Goal: Feedback & Contribution: Submit feedback/report problem

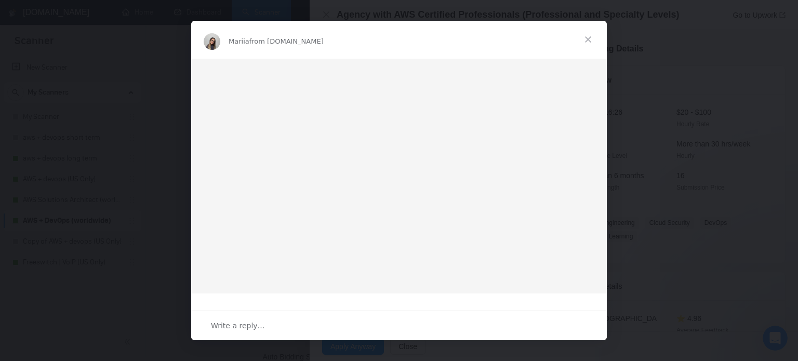
click at [584, 41] on span "Close" at bounding box center [587, 39] width 37 height 37
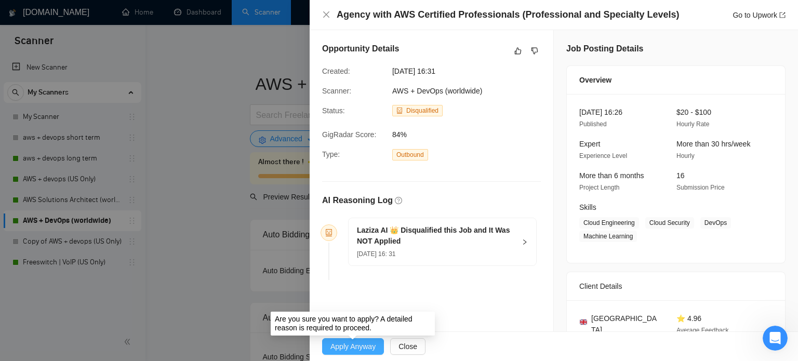
click at [347, 350] on span "Apply Anyway" at bounding box center [352, 346] width 45 height 11
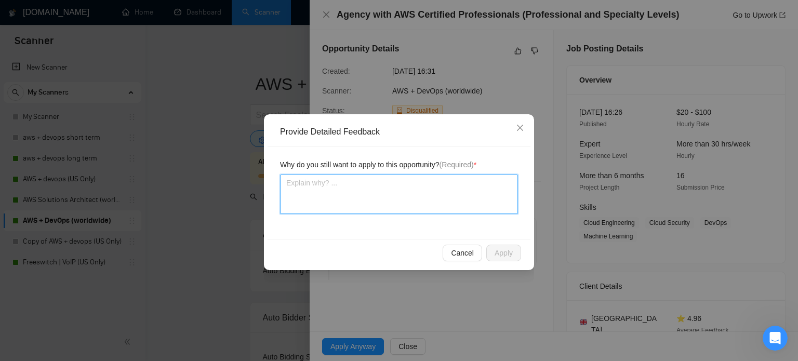
click at [377, 203] on textarea at bounding box center [399, 194] width 238 height 39
type textarea "I"
type textarea "It"
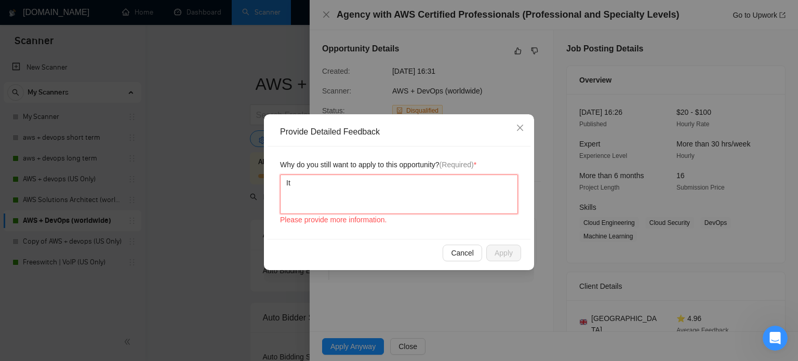
type textarea "It"
type textarea "It m"
type textarea "It ma"
type textarea "It mat"
type textarea "It matc"
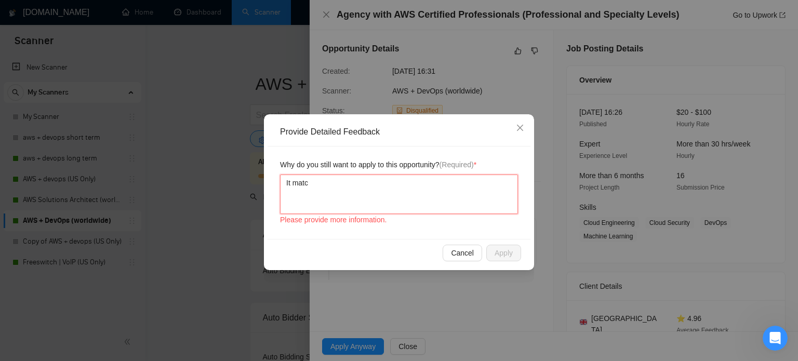
type textarea "It match"
type textarea "It matche"
type textarea "It matches"
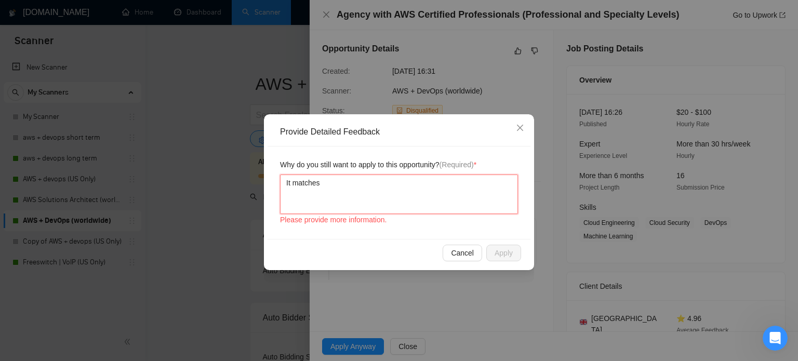
type textarea "It matches"
type textarea "It matches w"
type textarea "It matches wh"
type textarea "It matches wha"
type textarea "It matches what"
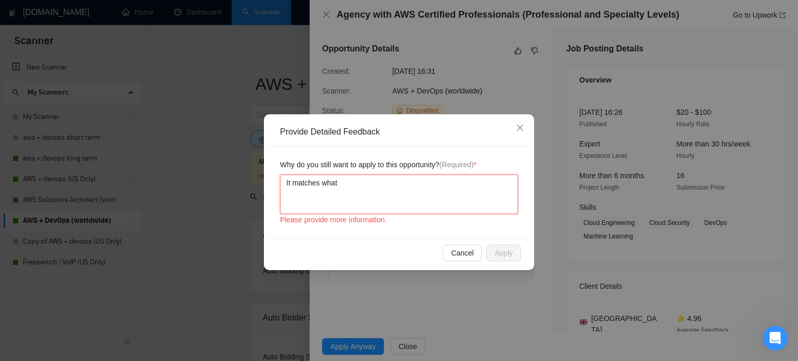
type textarea "It matches what w"
type textarea "It matches what we"
type textarea "It matches what we do"
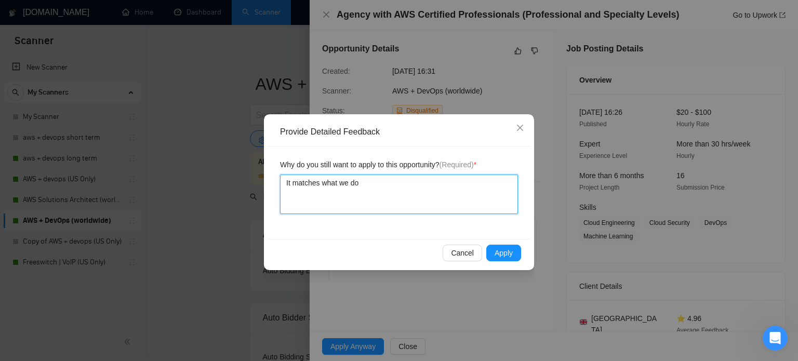
type textarea "It matches what we do,"
type textarea "It matches what we do, w"
type textarea "It matches what we do, we"
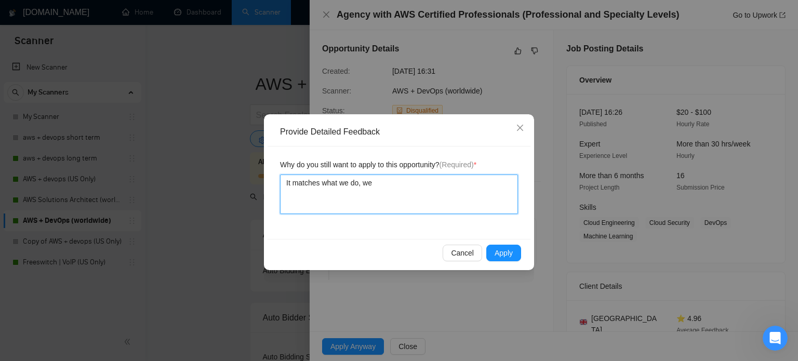
type textarea "It matches what we do, we a"
type textarea "It matches what we do, we"
type textarea "It matches what we do, we h"
type textarea "It matches what we do, we ha"
type textarea "It matches what we do, we hav"
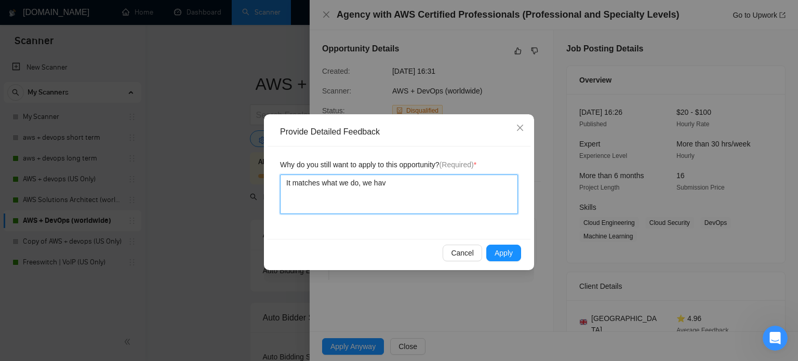
type textarea "It matches what we do, we have"
type textarea "It matches what we do, we have a"
type textarea "It matches what we do, we have a A"
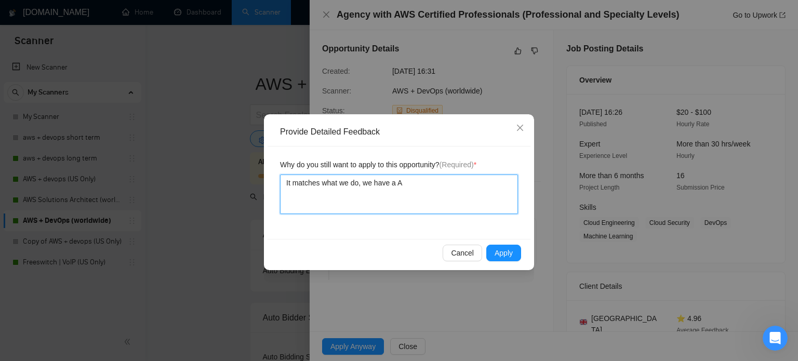
type textarea "It matches what we do, we have a AW"
type textarea "It matches what we do, we have a AWS"
type textarea "It matches what we do, we have a AWS f"
type textarea "It matches what we do, we have a AWS fo"
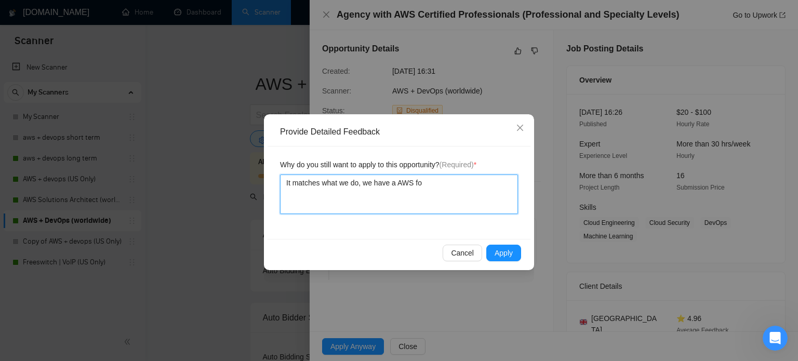
type textarea "It matches what we do, we have a AWS foc"
type textarea "It matches what we do, we have a AWS focu"
type textarea "It matches what we do, we have a AWS focus"
type textarea "It matches what we do, we have a AWS focuse"
type textarea "It matches what we do, we have a AWS focused"
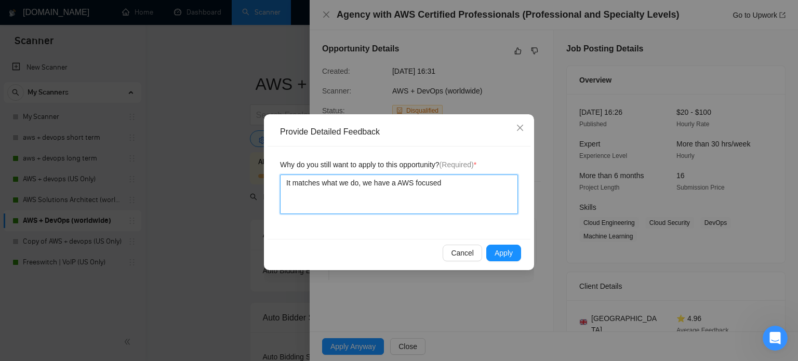
type textarea "It matches what we do, we have a AWS focused"
type textarea "It matches what we do, we have a AWS focused a"
type textarea "It matches what we do, we have a AWS focused ag"
type textarea "It matches what we do, we have a AWS focused age"
type textarea "It matches what we do, we have a AWS focused agen"
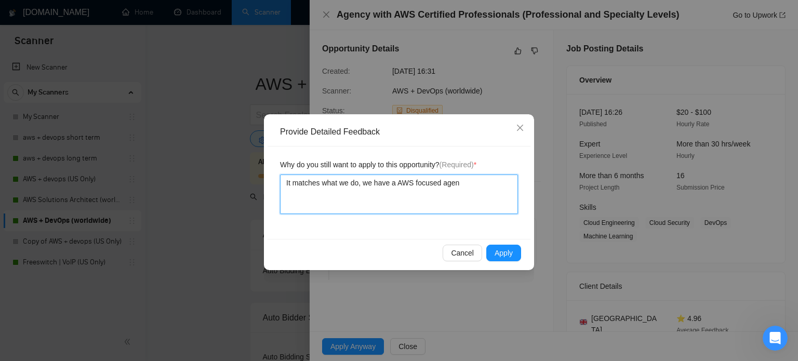
type textarea "It matches what we do, we have a AWS focused agenc"
type textarea "It matches what we do, we have a AWS focused agency"
type textarea "It matches what we do, we have a AWS focused agency w"
type textarea "It matches what we do, we have a AWS focused agency wi"
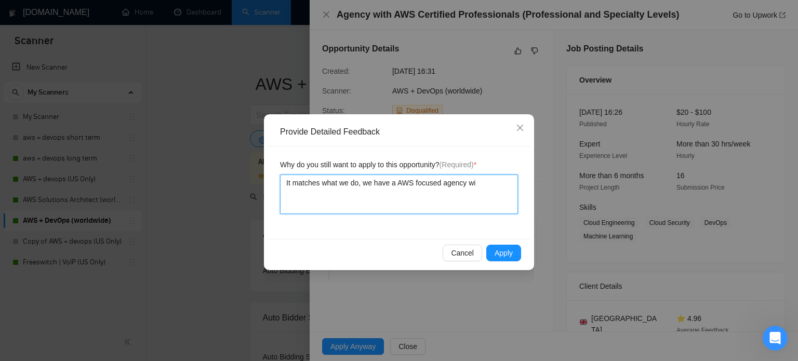
type textarea "It matches what we do, we have a AWS focused agency wih"
type textarea "It matches what we do, we have a AWS focused agency wi"
type textarea "It matches what we do, we have a AWS focused agency wit"
type textarea "It matches what we do, we have a AWS focused agency with"
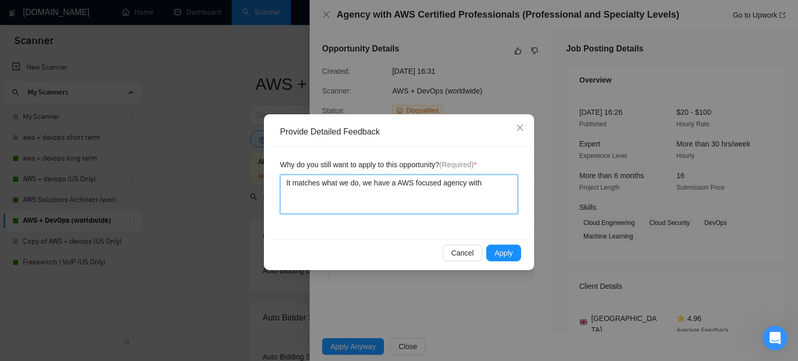
type textarea "It matches what we do, we have a AWS focused agency with c"
type textarea "It matches what we do, we have a AWS focused agency with ce"
type textarea "It matches what we do, we have a AWS focused agency with cer"
type textarea "It matches what we do, we have a AWS focused agency with cert"
type textarea "It matches what we do, we have a AWS focused agency with certi"
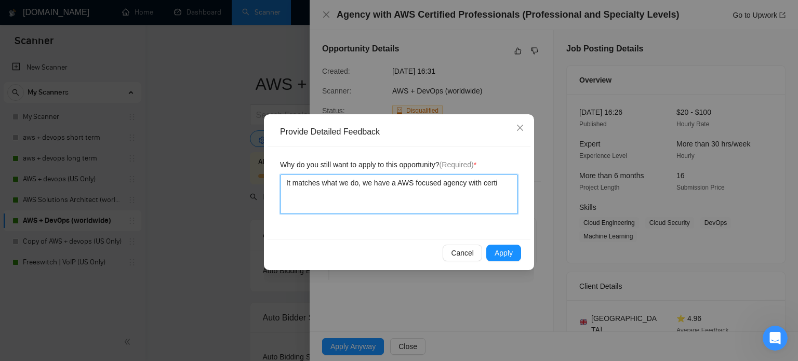
type textarea "It matches what we do, we have a AWS focused agency with certif"
type textarea "It matches what we do, we have a AWS focused agency with certifi"
type textarea "It matches what we do, we have a AWS focused agency with certifie"
type textarea "It matches what we do, we have a AWS focused agency with certified"
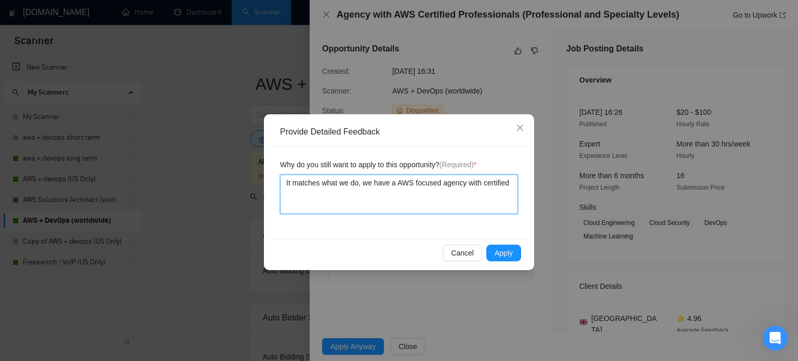
type textarea "It matches what we do, we have a AWS focused agency with certified e"
type textarea "It matches what we do, we have a AWS focused agency with certified en"
type textarea "It matches what we do, we have a AWS focused agency with certified eng"
type textarea "It matches what we do, we have a AWS focused agency with certified engi"
type textarea "It matches what we do, we have a AWS focused agency with certified engin"
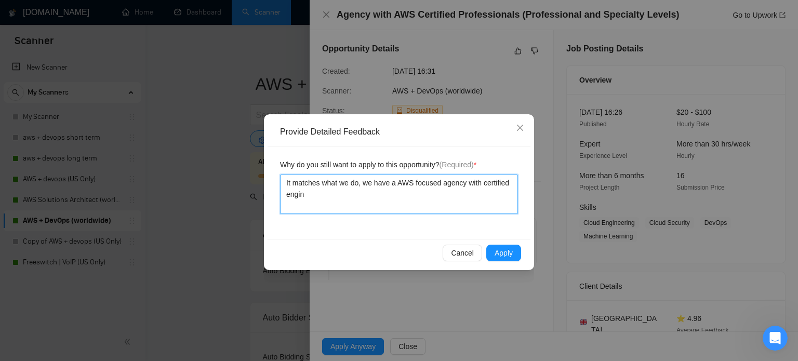
type textarea "It matches what we do, we have a AWS focused agency with certified engine"
type textarea "It matches what we do, we have a AWS focused agency with certified enginee"
type textarea "It matches what we do, we have a AWS focused agency with certified engineer"
type textarea "It matches what we do, we have a AWS focused agency with certified engineers"
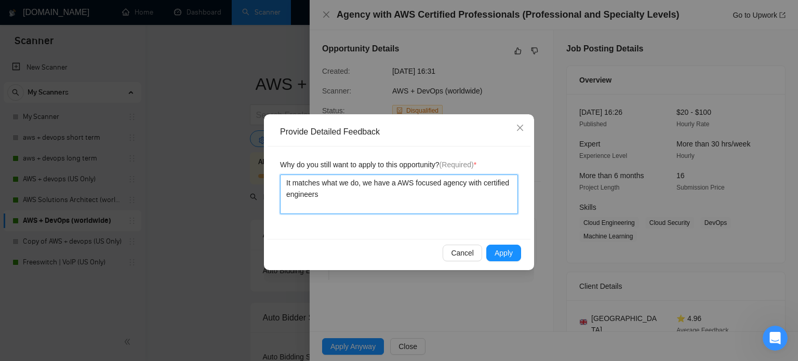
type textarea "It matches what we do, we have a AWS focused agency with certified engineers w"
type textarea "It matches what we do, we have a AWS focused agency with certified engineers wh"
type textarea "It matches what we do, we have a AWS focused agency with certified engineers who"
type textarea "It matches what we do, we have a AWS focused agency with certified engineers wh…"
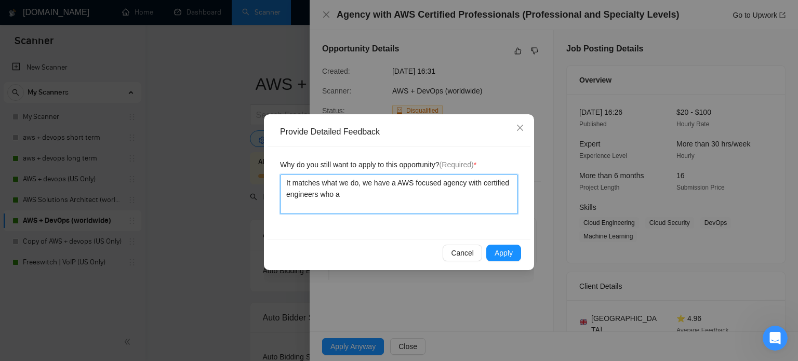
type textarea "It matches what we do, we have a AWS focused agency with certified engineers wh…"
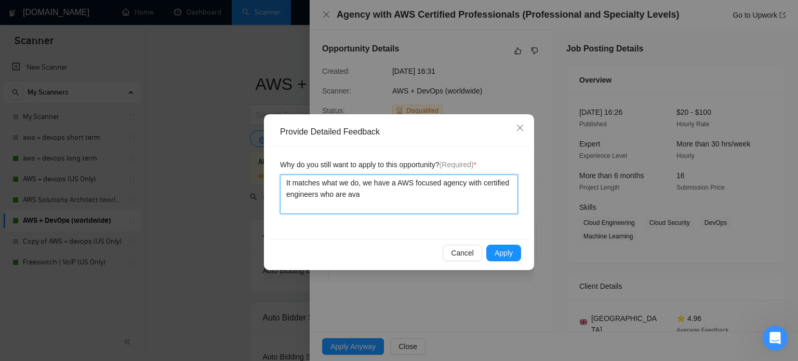
type textarea "It matches what we do, we have a AWS focused agency with certified engineers wh…"
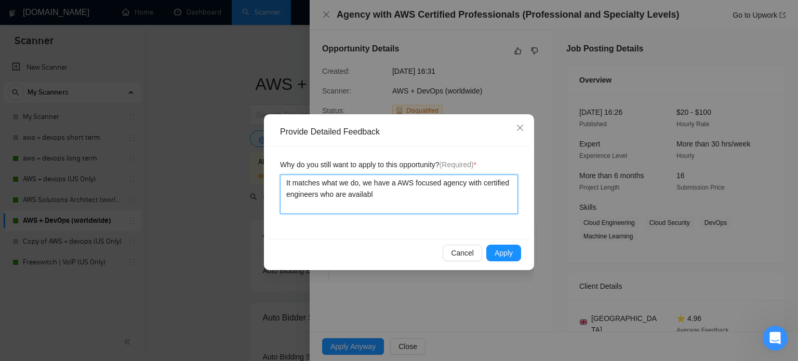
type textarea "It matches what we do, we have a AWS focused agency with certified engineers wh…"
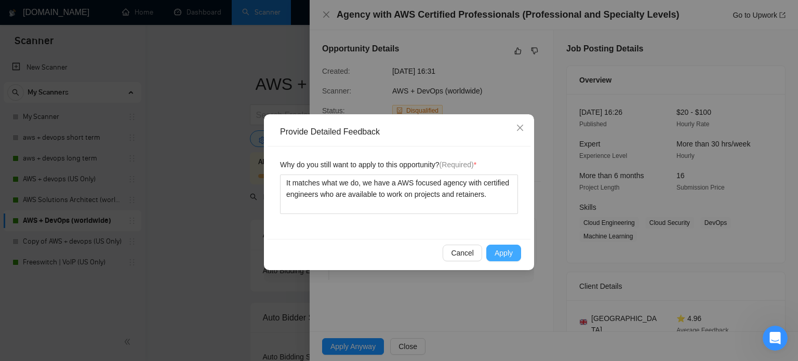
click at [507, 251] on span "Apply" at bounding box center [503, 252] width 18 height 11
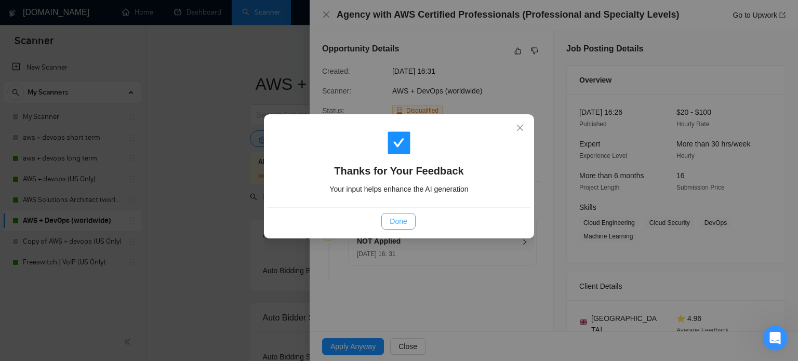
click at [400, 220] on span "Done" at bounding box center [398, 221] width 17 height 11
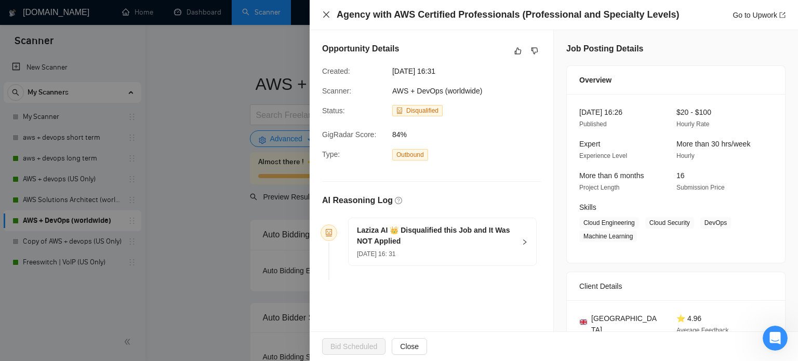
click at [328, 12] on icon "close" at bounding box center [326, 14] width 8 height 8
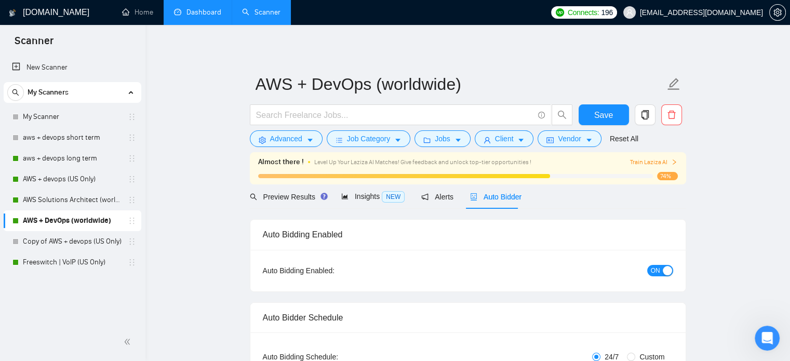
click at [182, 16] on link "Dashboard" at bounding box center [197, 12] width 47 height 9
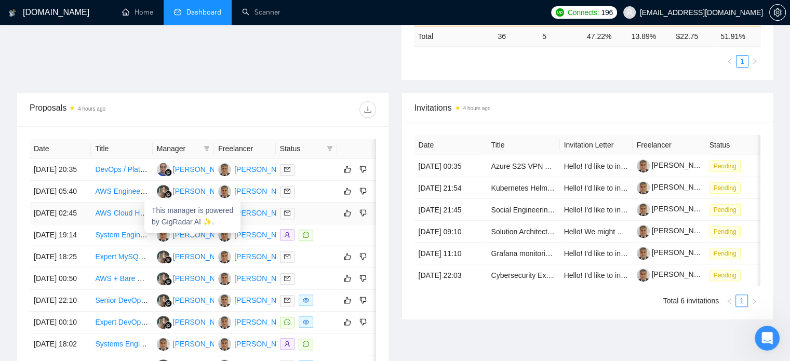
scroll to position [326, 0]
